Goal: Task Accomplishment & Management: Complete application form

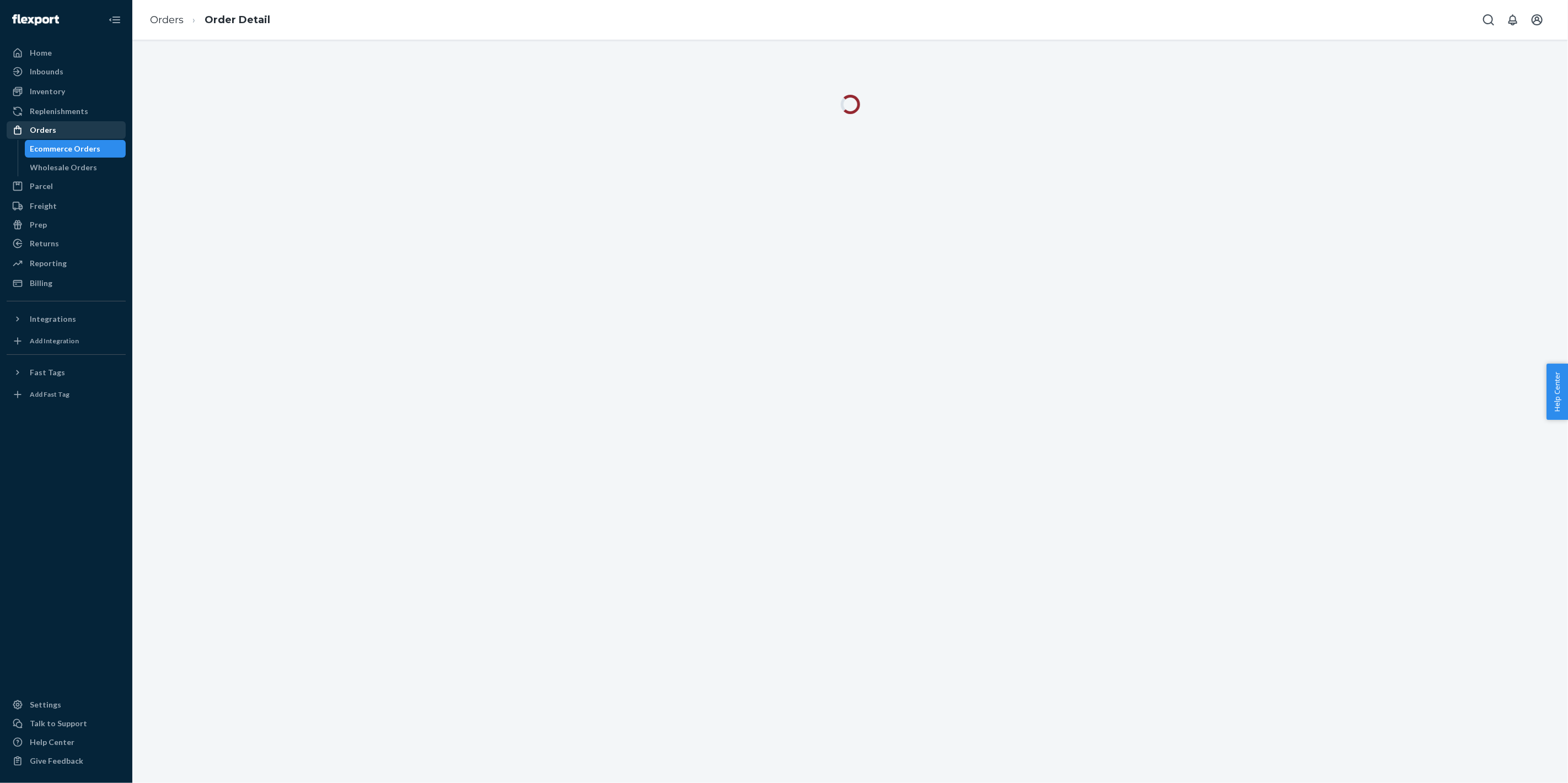
click at [59, 130] on div "Orders" at bounding box center [66, 130] width 117 height 15
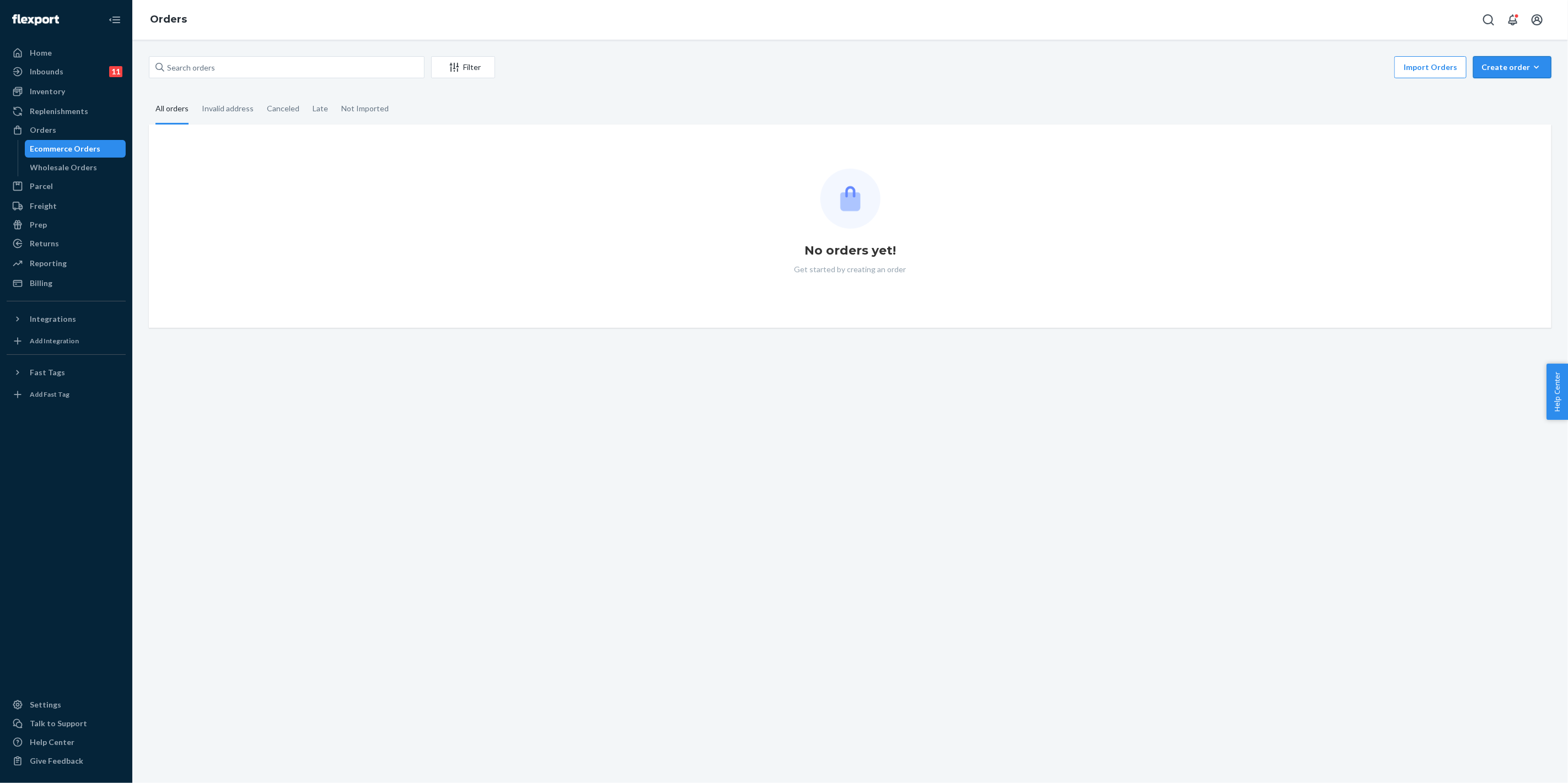
click at [1486, 72] on div "Create order" at bounding box center [1512, 67] width 61 height 11
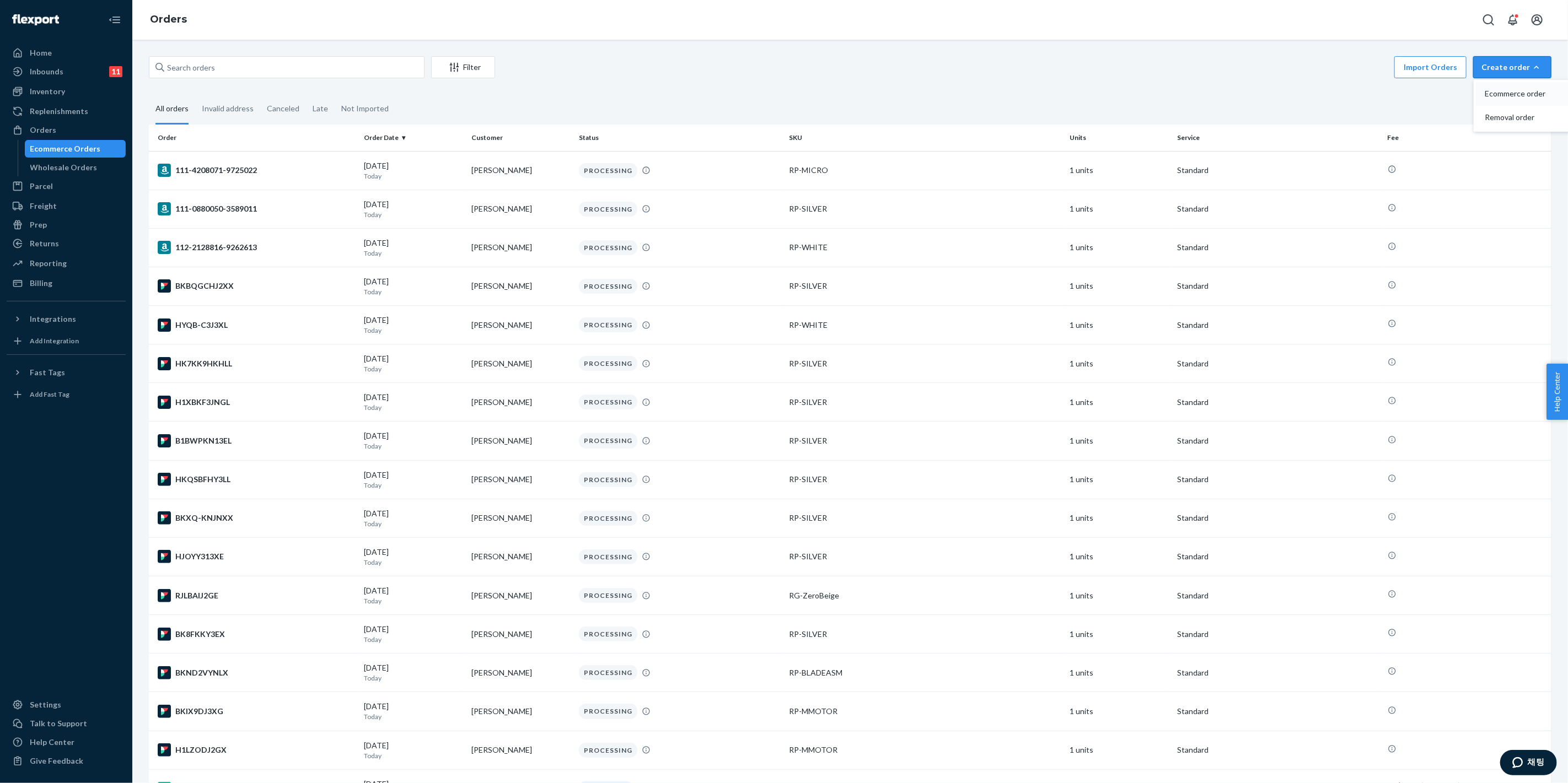
click at [1485, 87] on button "Ecommerce order" at bounding box center [1529, 94] width 106 height 24
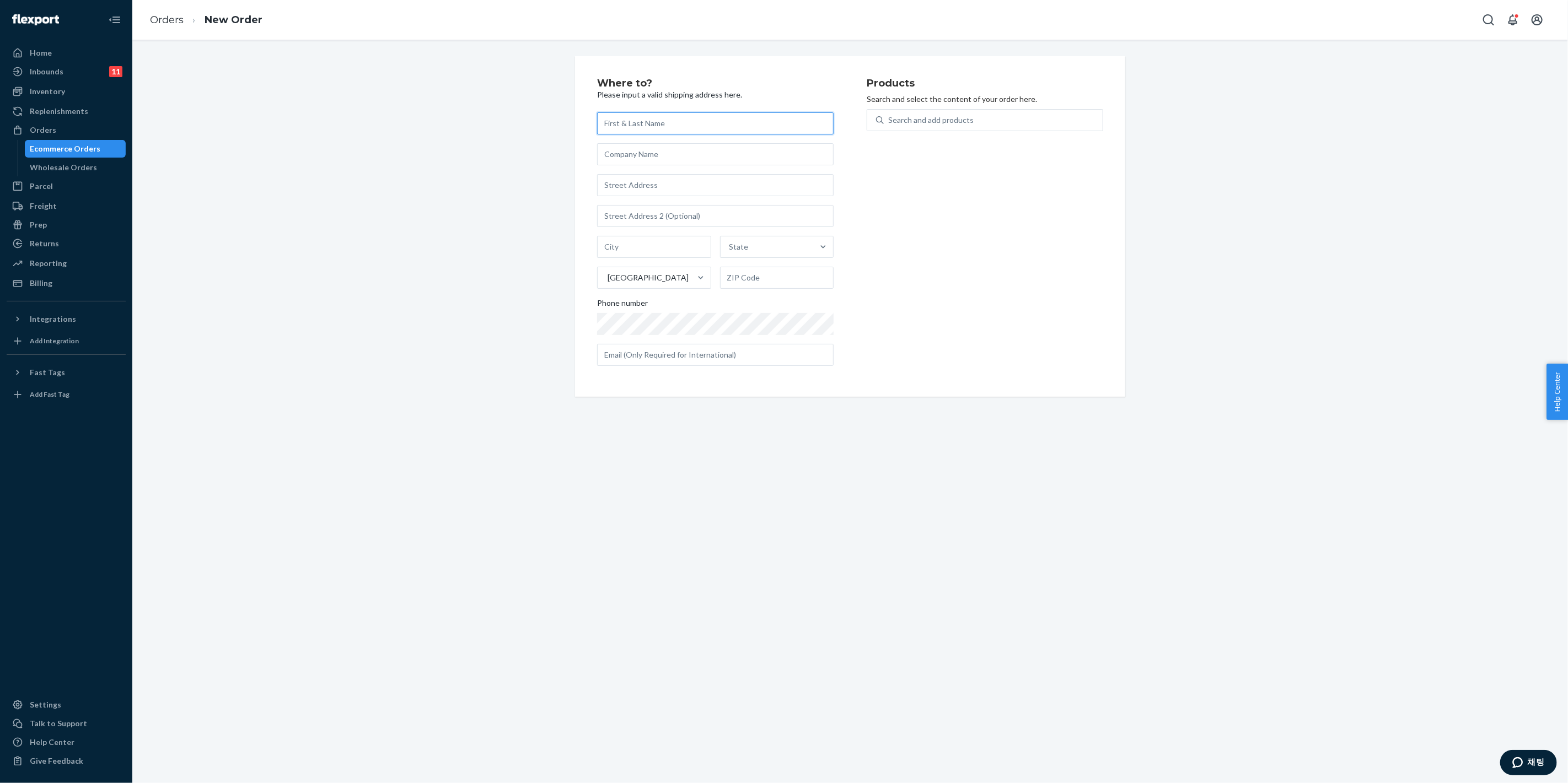
paste input "[PERSON_NAME]"
type input "[PERSON_NAME]"
drag, startPoint x: 648, startPoint y: 155, endPoint x: 643, endPoint y: 162, distance: 8.6
click at [647, 155] on input "text" at bounding box center [715, 154] width 237 height 22
drag, startPoint x: 631, startPoint y: 184, endPoint x: 641, endPoint y: 194, distance: 14.1
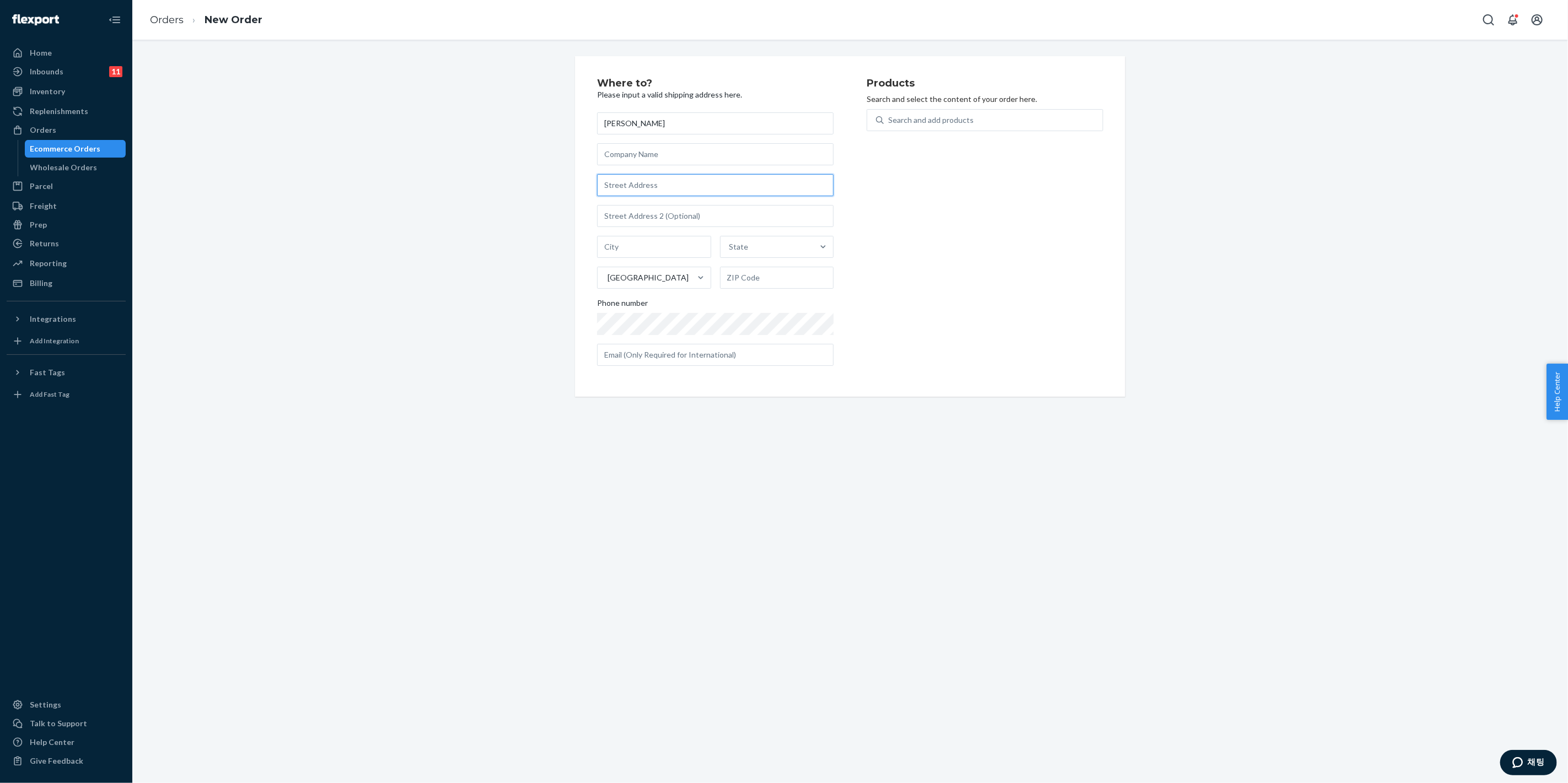
click at [631, 185] on input "text" at bounding box center [715, 185] width 237 height 22
paste input ""[STREET_ADDRESS][PERSON_NAME] ""
type input ""[STREET_ADDRESS][PERSON_NAME] ""
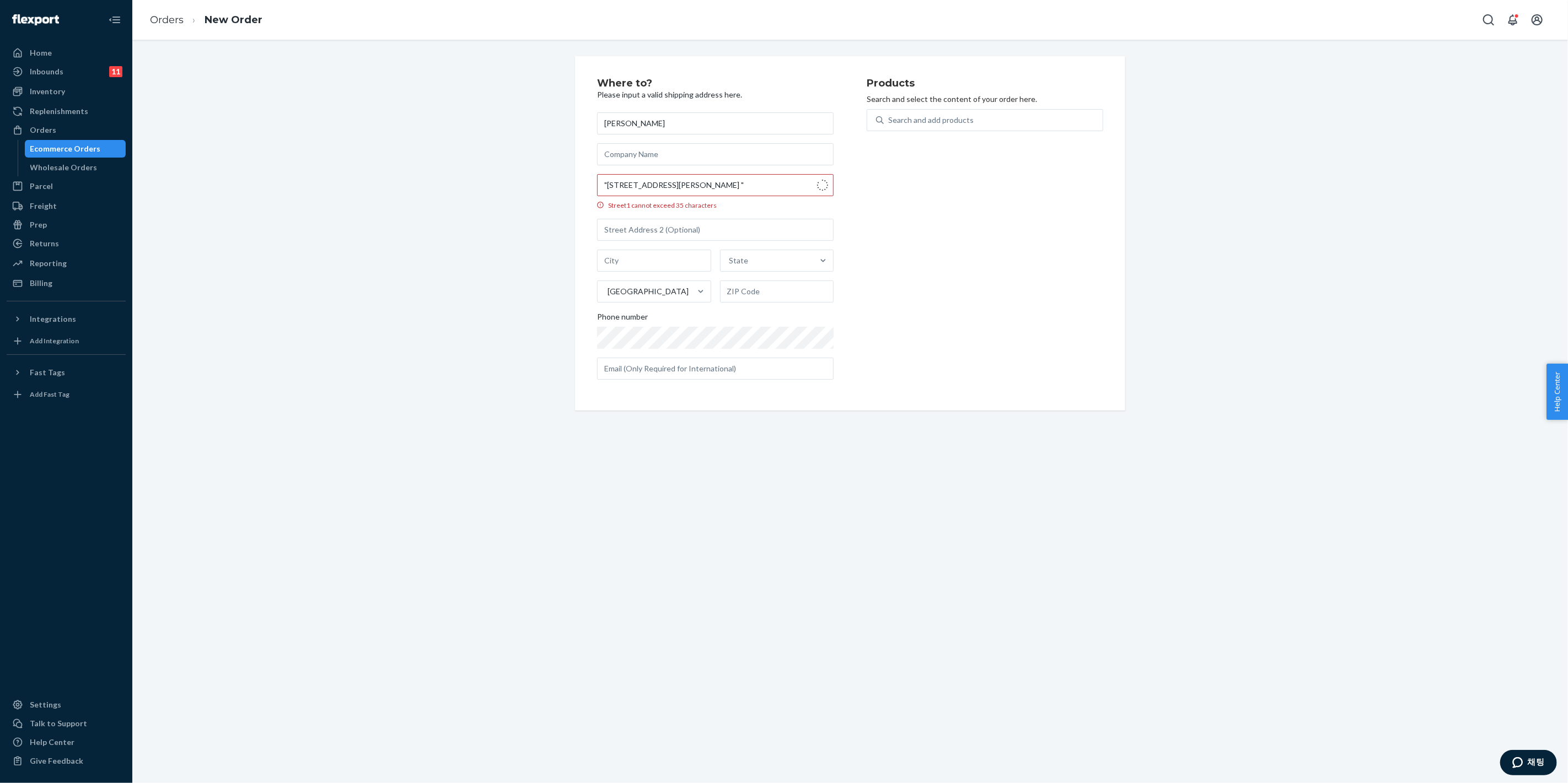
type input "[GEOGRAPHIC_DATA]"
type input "V0R 2P0"
type input "[STREET_ADDRESS][PERSON_NAME]"
drag, startPoint x: 684, startPoint y: 348, endPoint x: 690, endPoint y: 346, distance: 6.3
click at [684, 350] on input "text" at bounding box center [715, 355] width 237 height 22
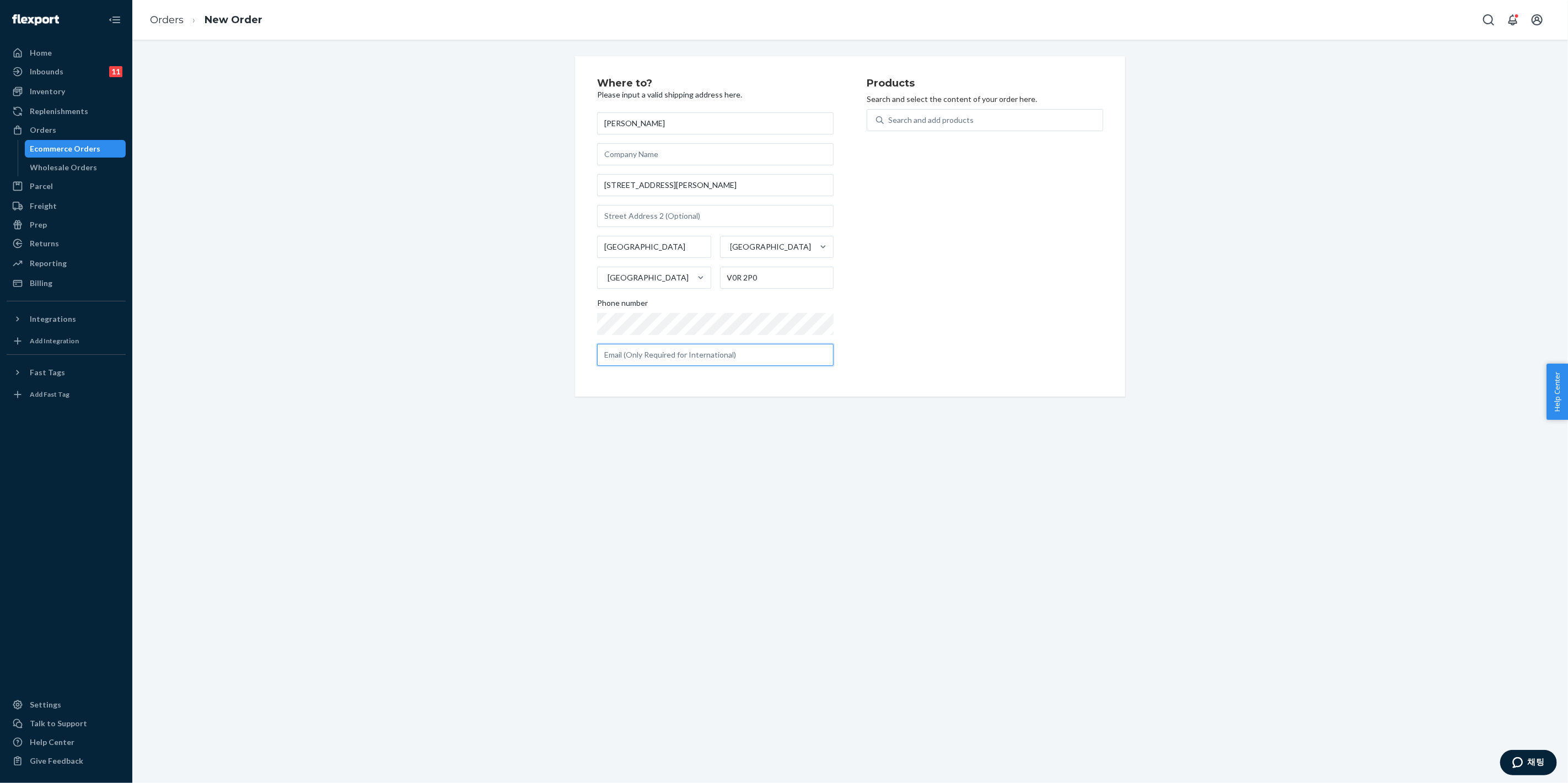
paste input "[EMAIL_ADDRESS][PERSON_NAME][DOMAIN_NAME]"
type input "[EMAIL_ADDRESS][PERSON_NAME][DOMAIN_NAME]"
click at [900, 119] on div "Search and add products" at bounding box center [931, 120] width 85 height 11
click at [889, 119] on input "0 results available. Use Up and Down to choose options, press Enter to select t…" at bounding box center [889, 120] width 1 height 11
type input "mixing"
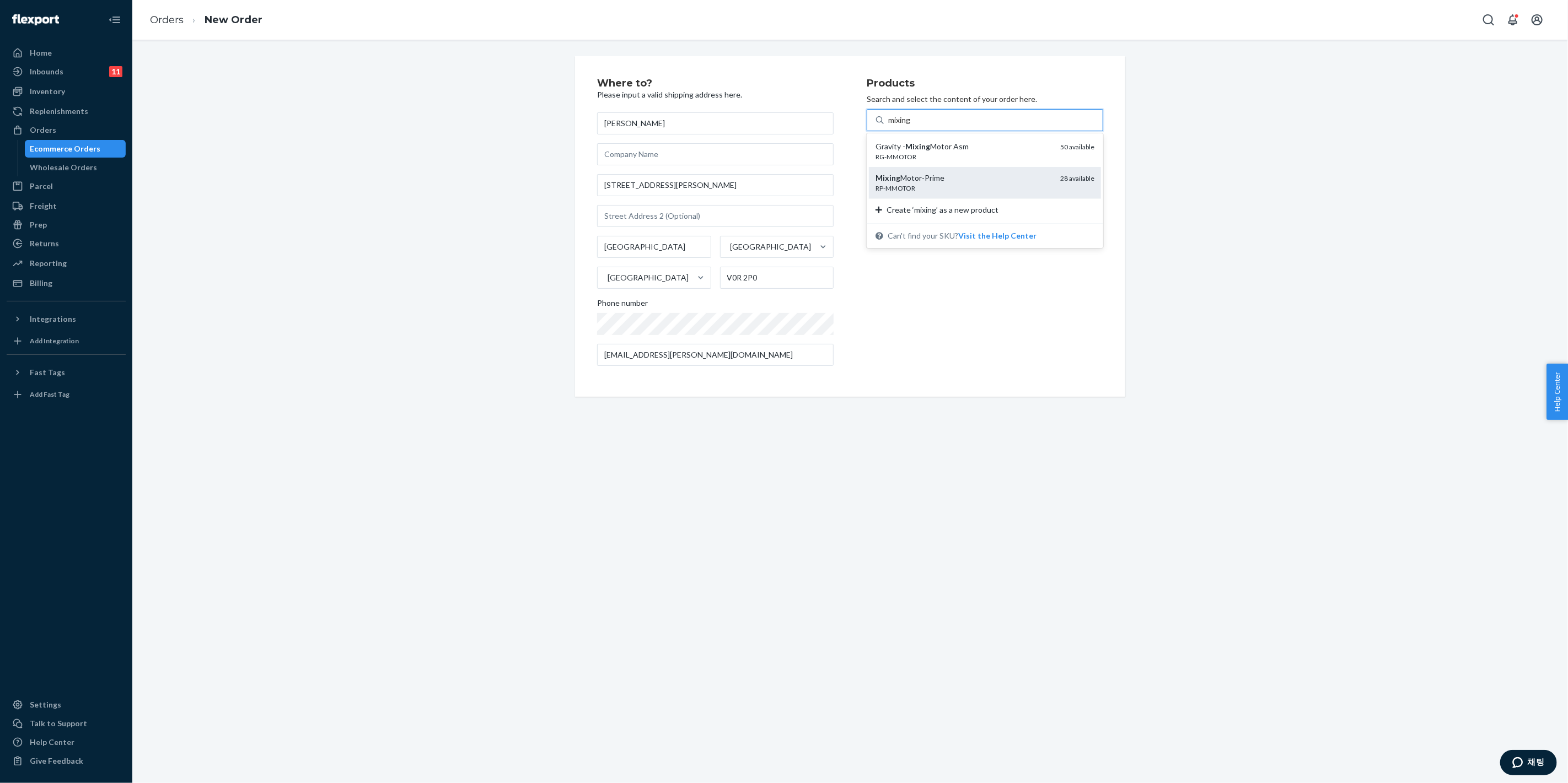
click at [978, 181] on div "Mixing Motor-Prime" at bounding box center [963, 178] width 176 height 11
click at [912, 126] on input "mixing" at bounding box center [900, 120] width 24 height 11
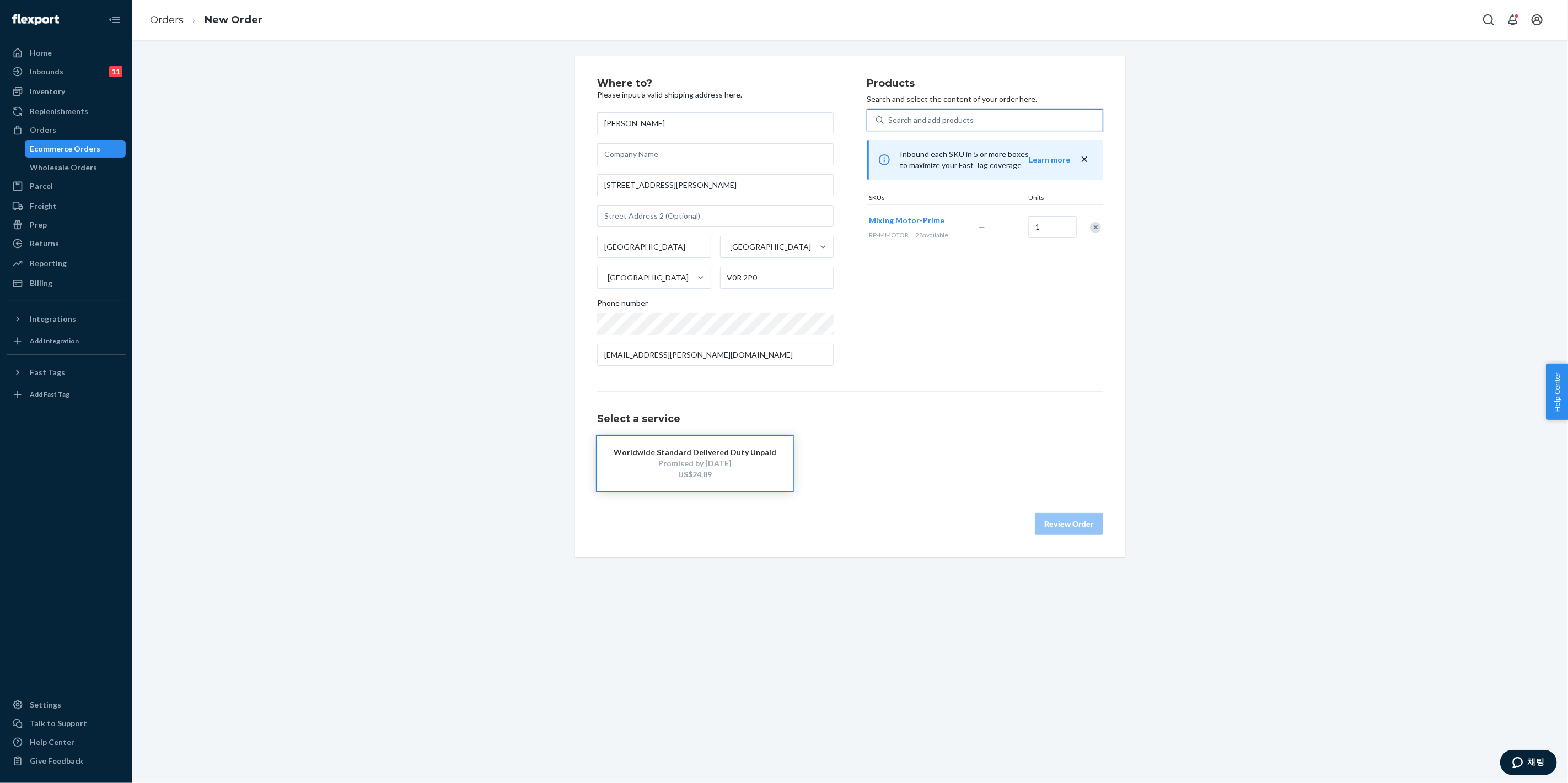
click at [737, 454] on div "Worldwide Standard Delivered Duty Unpaid" at bounding box center [695, 453] width 163 height 11
click at [73, 133] on div "Orders" at bounding box center [66, 130] width 117 height 15
